Goal: Navigation & Orientation: Find specific page/section

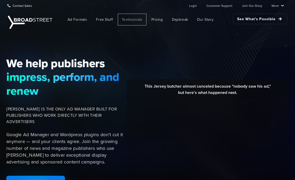
click at [131, 22] on span "Testimonials" at bounding box center [132, 20] width 21 height 6
click at [291, 122] on div "This Jersey butcher almost canceled because "nobody saw his ad," but here's wha…" at bounding box center [208, 140] width 168 height 122
